Goal: Task Accomplishment & Management: Manage account settings

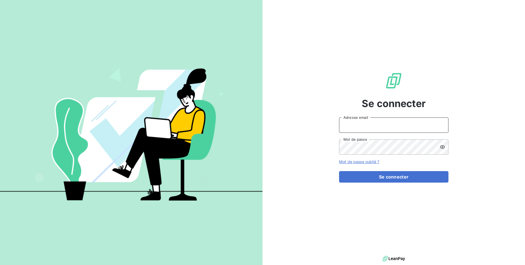
click at [364, 117] on input "Adresse email" at bounding box center [393, 124] width 109 height 15
type input "admin@custimoo"
click at [339, 171] on button "Se connecter" at bounding box center [393, 176] width 109 height 11
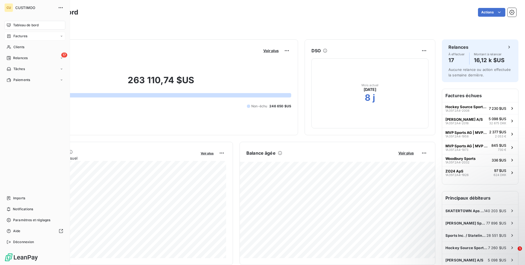
click at [12, 37] on div "Factures" at bounding box center [17, 36] width 21 height 5
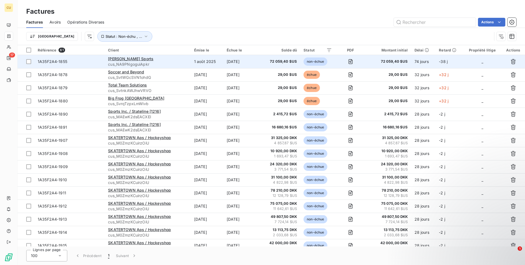
click at [156, 65] on span "cus_NA9PNgoguiApkr" at bounding box center [148, 64] width 80 height 5
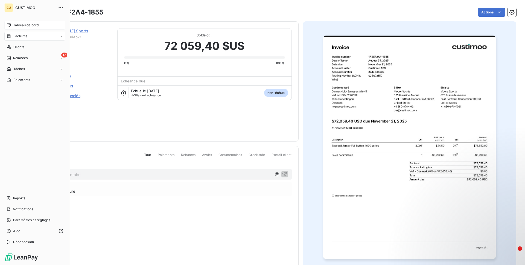
click at [25, 27] on span "Tableau de bord" at bounding box center [25, 25] width 25 height 5
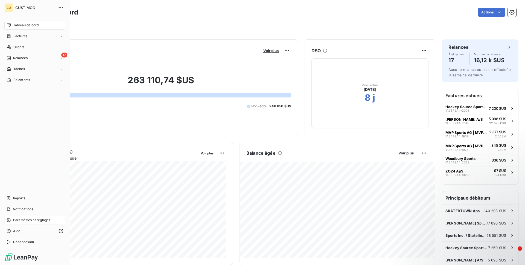
click at [35, 222] on span "Paramètres et réglages" at bounding box center [31, 219] width 37 height 5
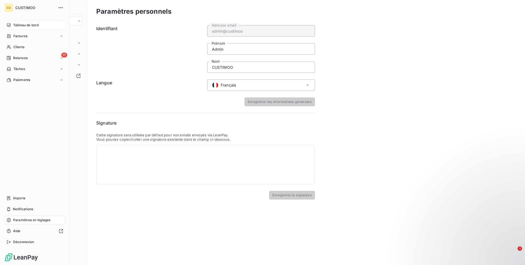
click at [18, 23] on span "Tableau de bord" at bounding box center [25, 25] width 25 height 5
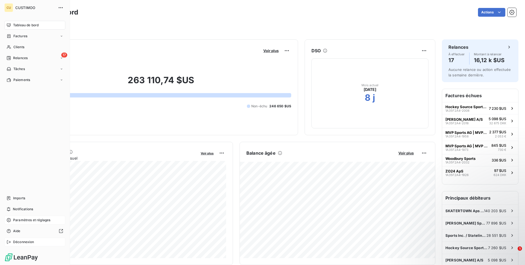
click at [43, 244] on div "Déconnexion" at bounding box center [34, 241] width 61 height 9
